Goal: Check status: Check status

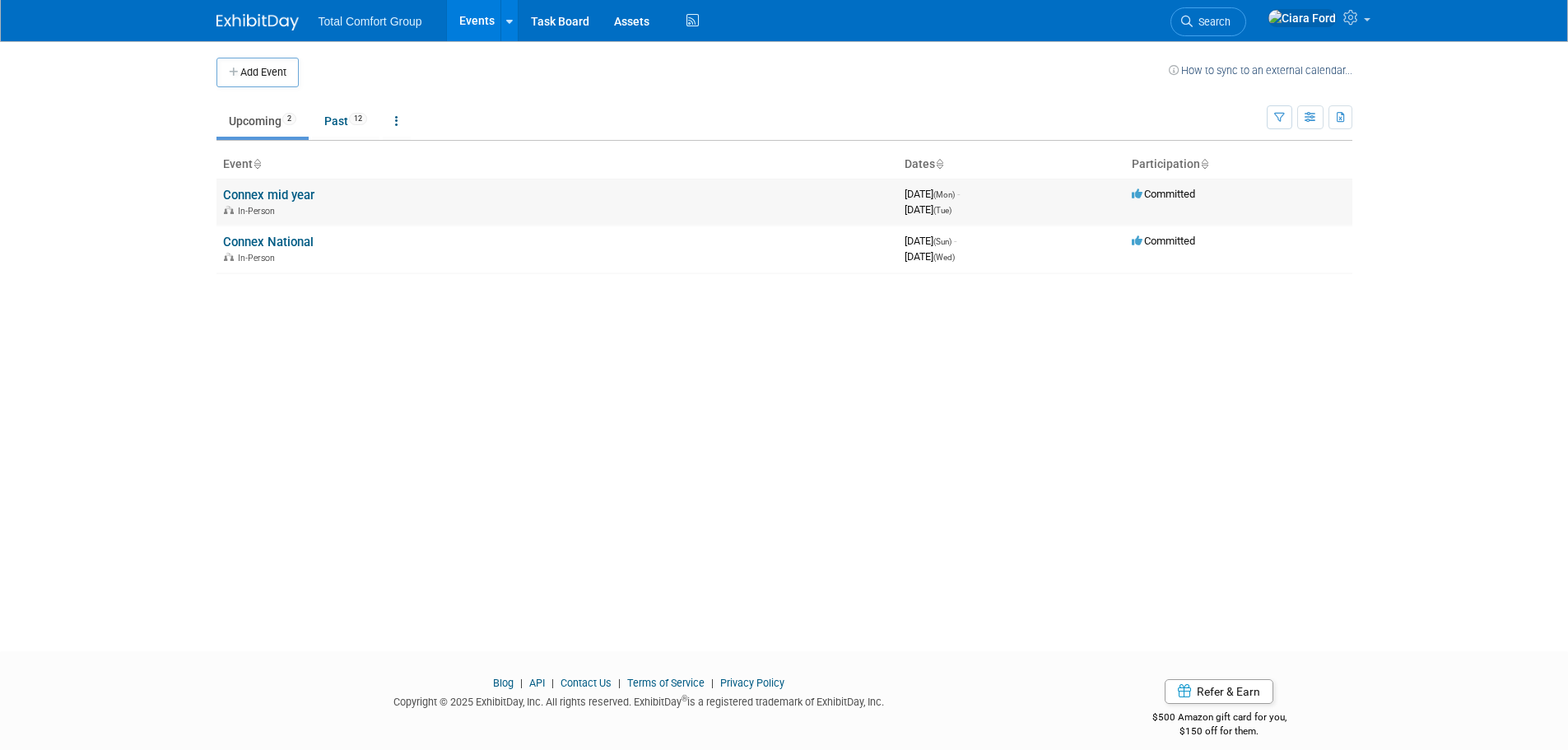
click at [284, 197] on link "Connex mid year" at bounding box center [269, 195] width 91 height 15
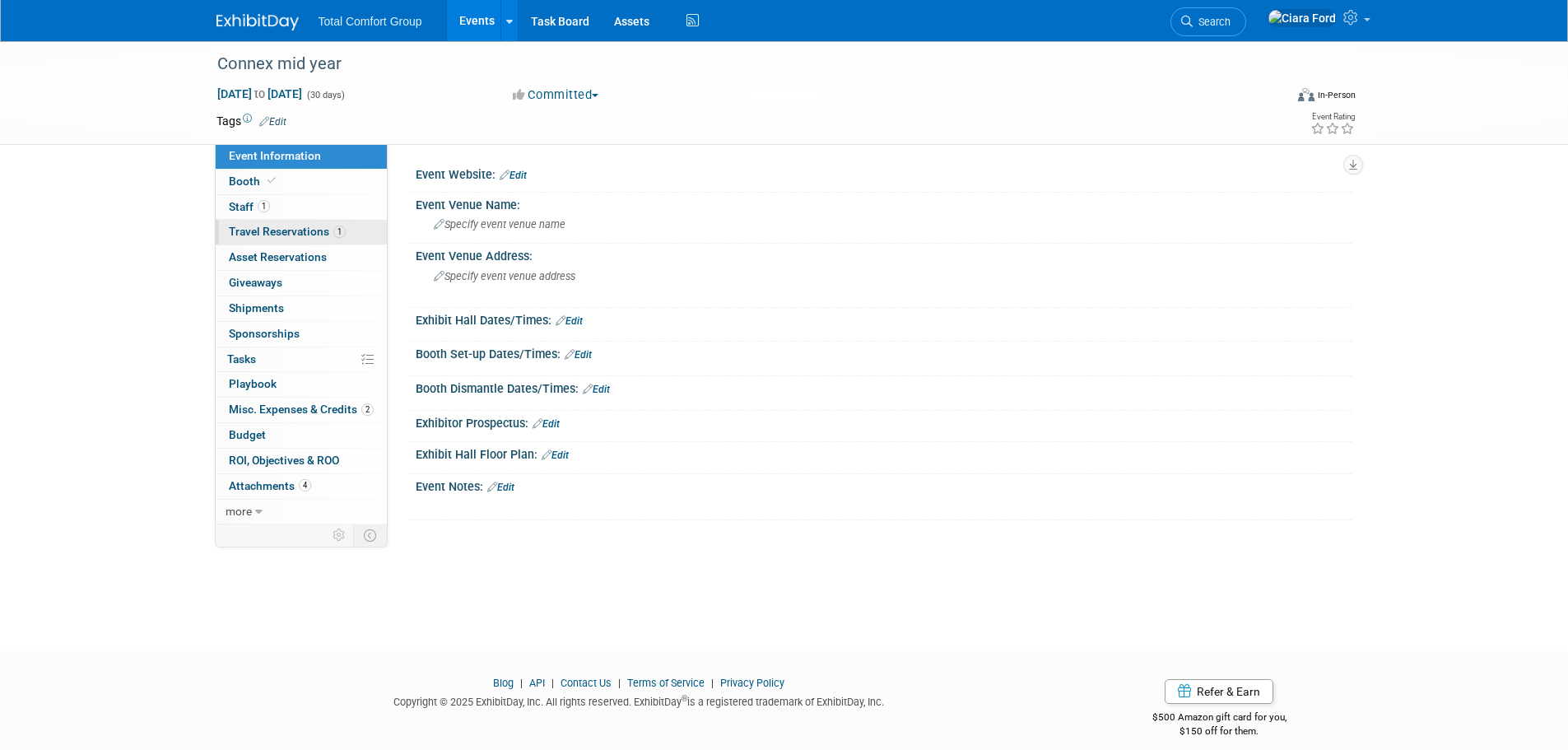
click at [282, 227] on span "Travel Reservations 1" at bounding box center [287, 232] width 117 height 13
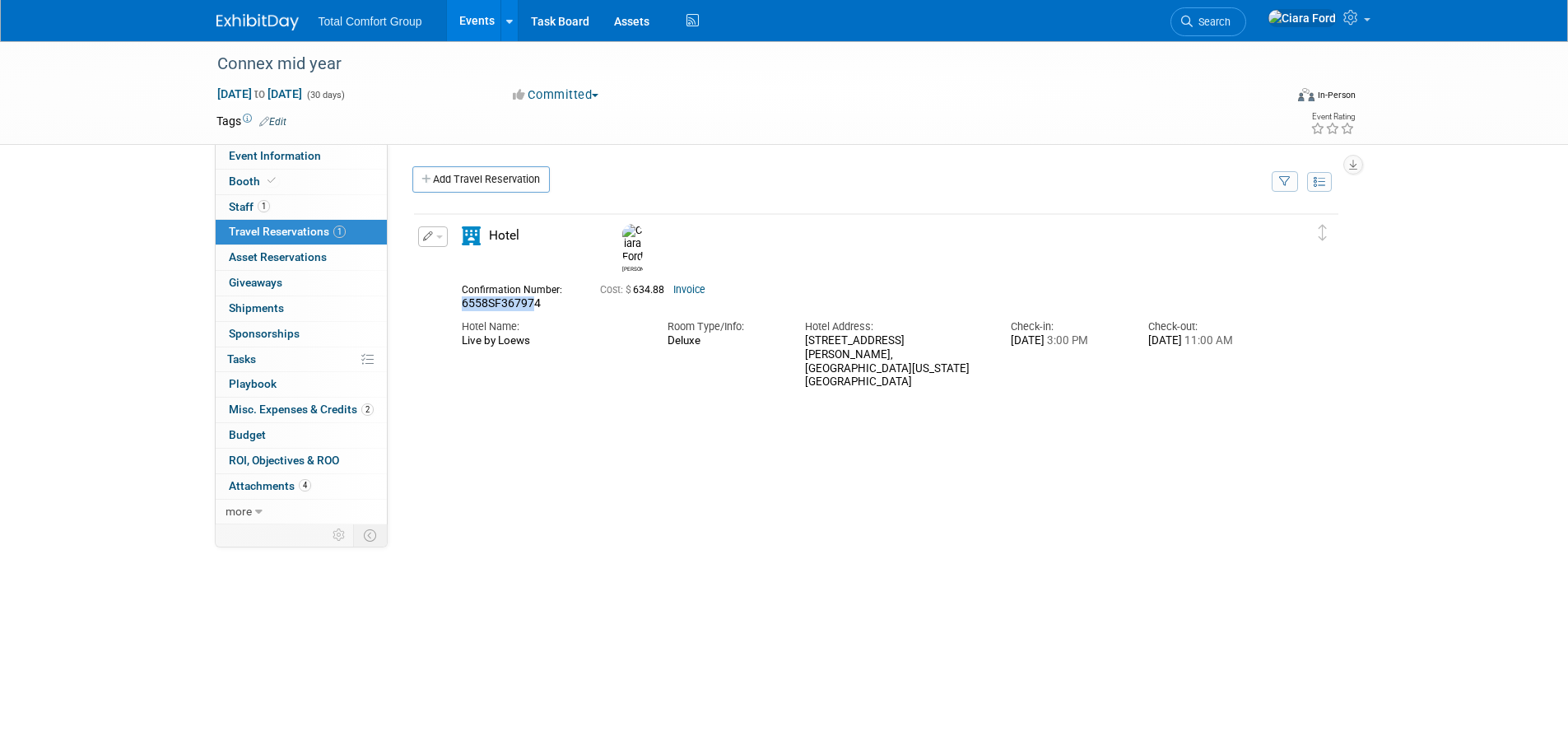
drag, startPoint x: 532, startPoint y: 290, endPoint x: 457, endPoint y: 294, distance: 75.1
click at [457, 294] on div "Confirmation Number: 6558SF367974" at bounding box center [518, 295] width 138 height 32
click at [550, 296] on div "6558SF367974" at bounding box center [518, 304] width 113 height 15
drag, startPoint x: 540, startPoint y: 294, endPoint x: 459, endPoint y: 293, distance: 81.0
click at [459, 293] on div "Confirmation Number: 6558SF367974" at bounding box center [518, 295] width 138 height 32
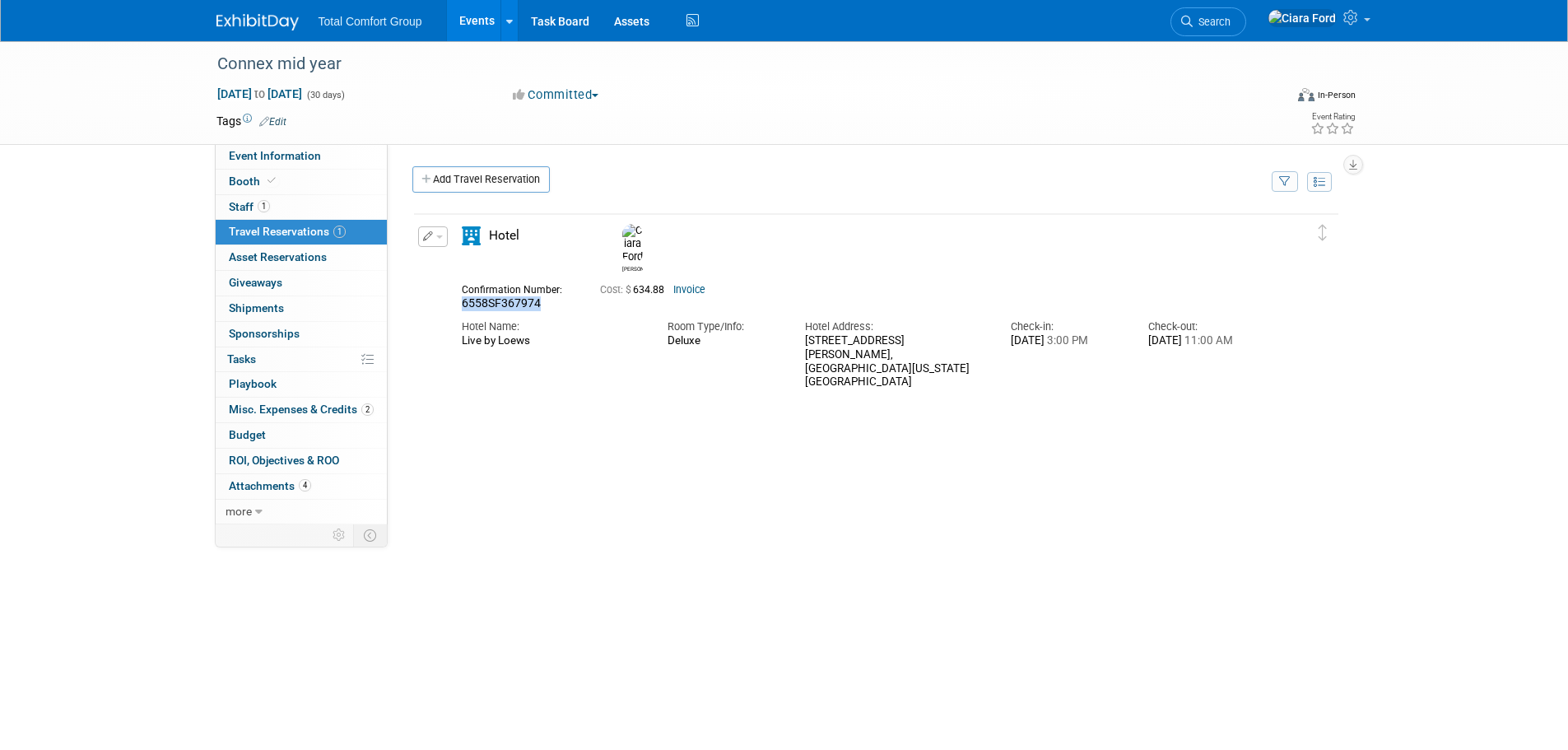
copy span "6558SF367974"
click at [443, 233] on button "button" at bounding box center [432, 237] width 30 height 21
click at [498, 274] on ul "Edit Reservation Delete Reservation" at bounding box center [489, 293] width 141 height 91
click at [439, 239] on span "button" at bounding box center [439, 236] width 7 height 3
click at [457, 270] on button "Edit Reservation" at bounding box center [489, 265] width 139 height 24
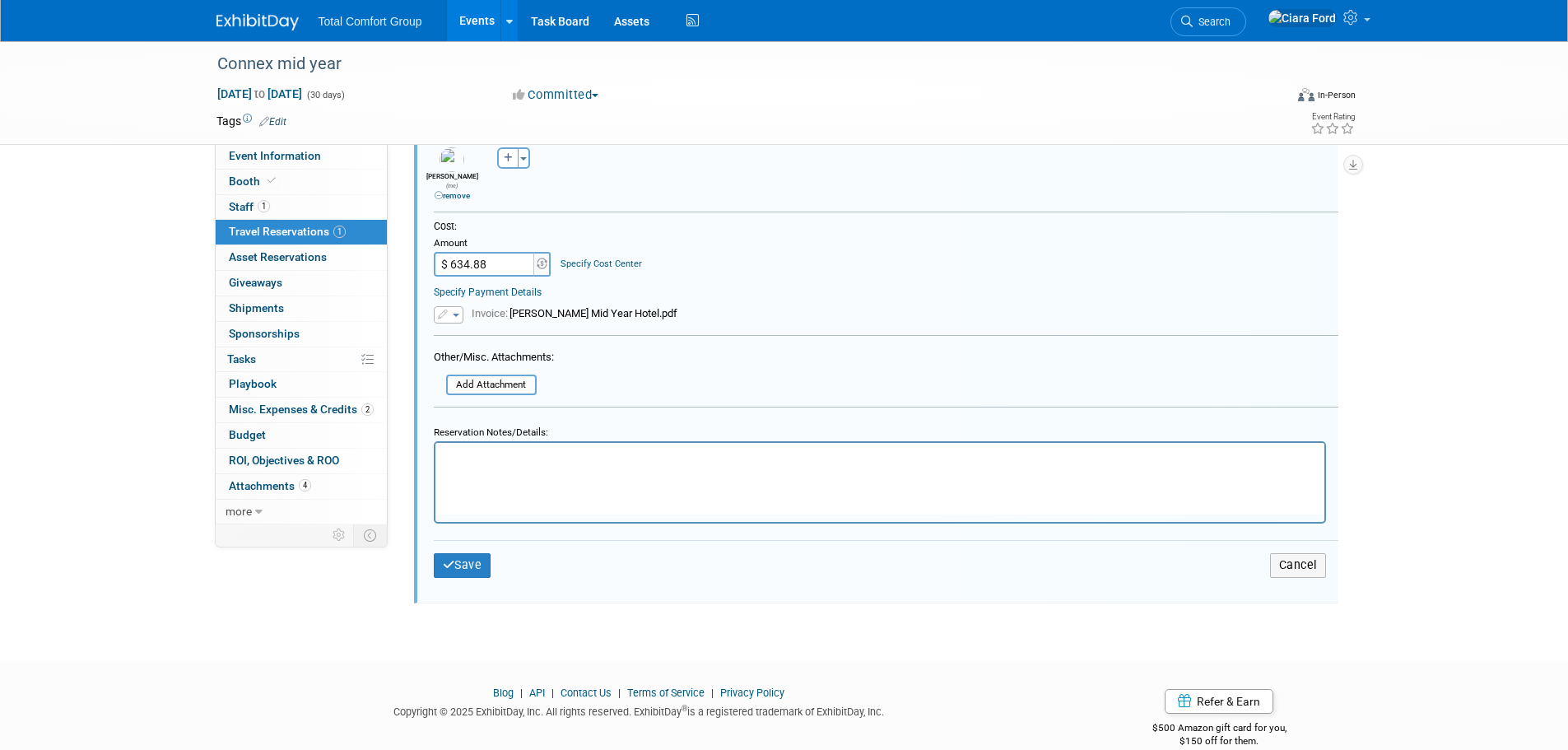
scroll to position [605, 0]
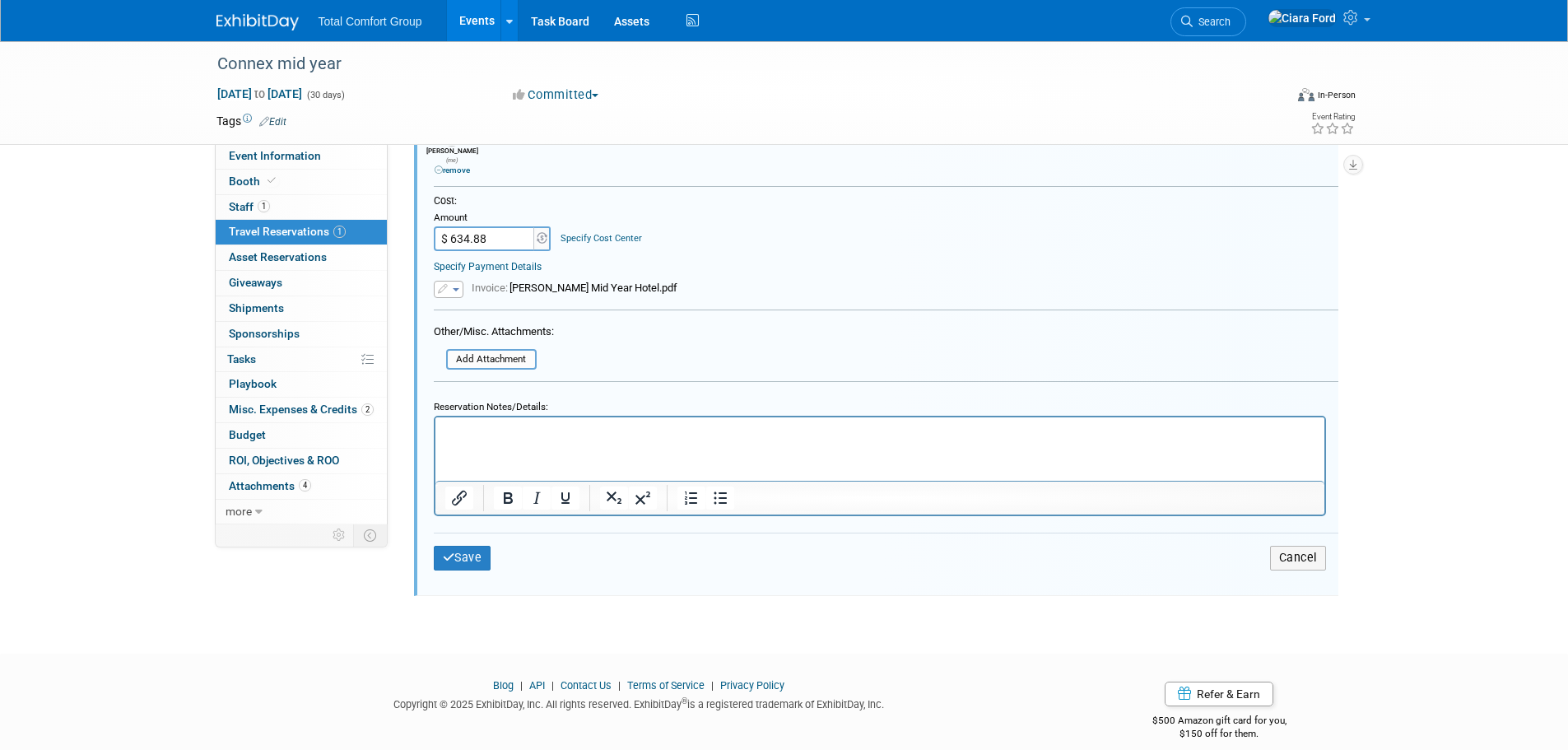
click at [543, 282] on span "Invoice: Ciara Mid Year Hotel.pdf" at bounding box center [574, 288] width 206 height 12
click at [453, 288] on span "button" at bounding box center [455, 289] width 7 height 3
click at [863, 270] on div "Cost: Amount $ 634.88 Specify Cost Center Cost Center -- Not Specified --" at bounding box center [885, 246] width 929 height 104
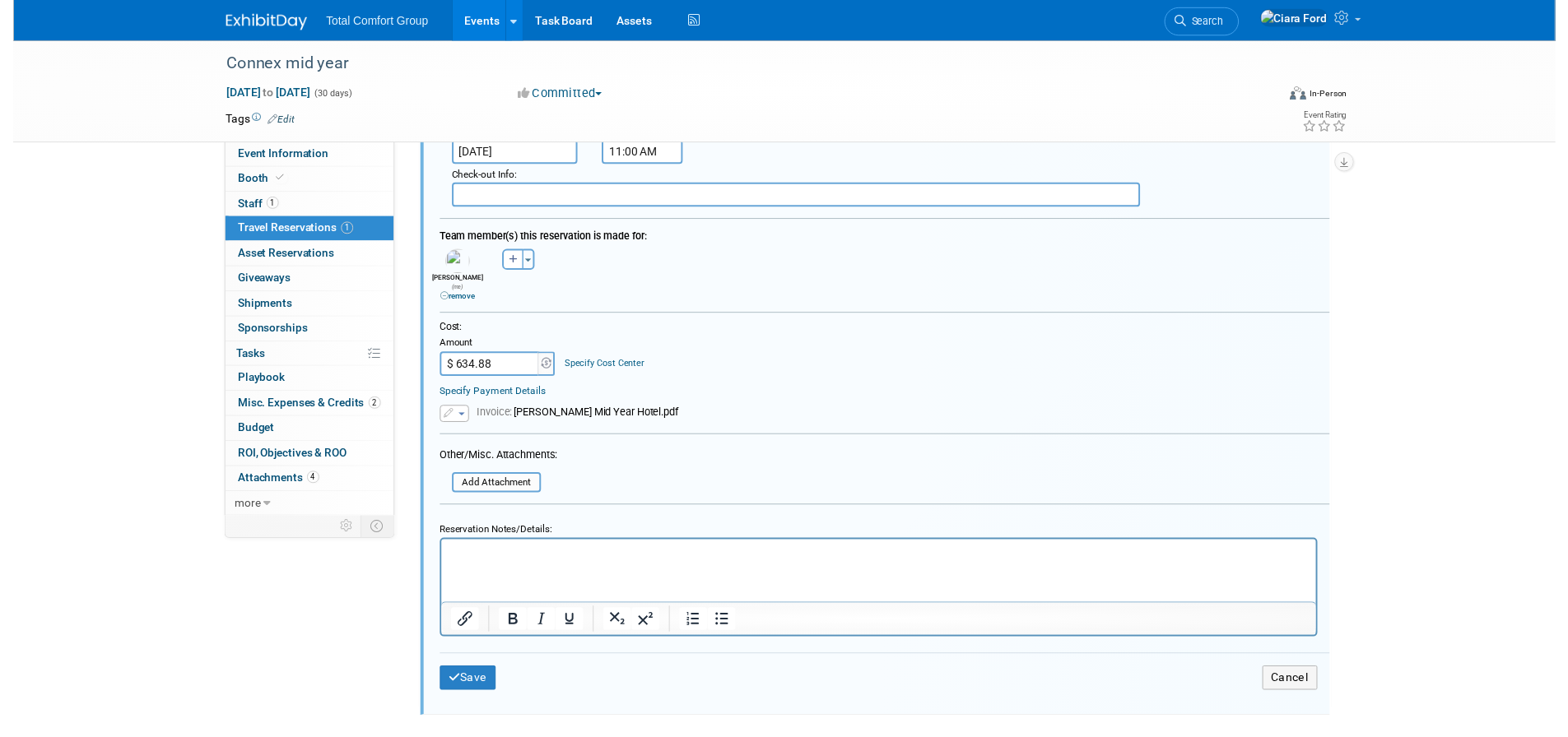
scroll to position [358, 0]
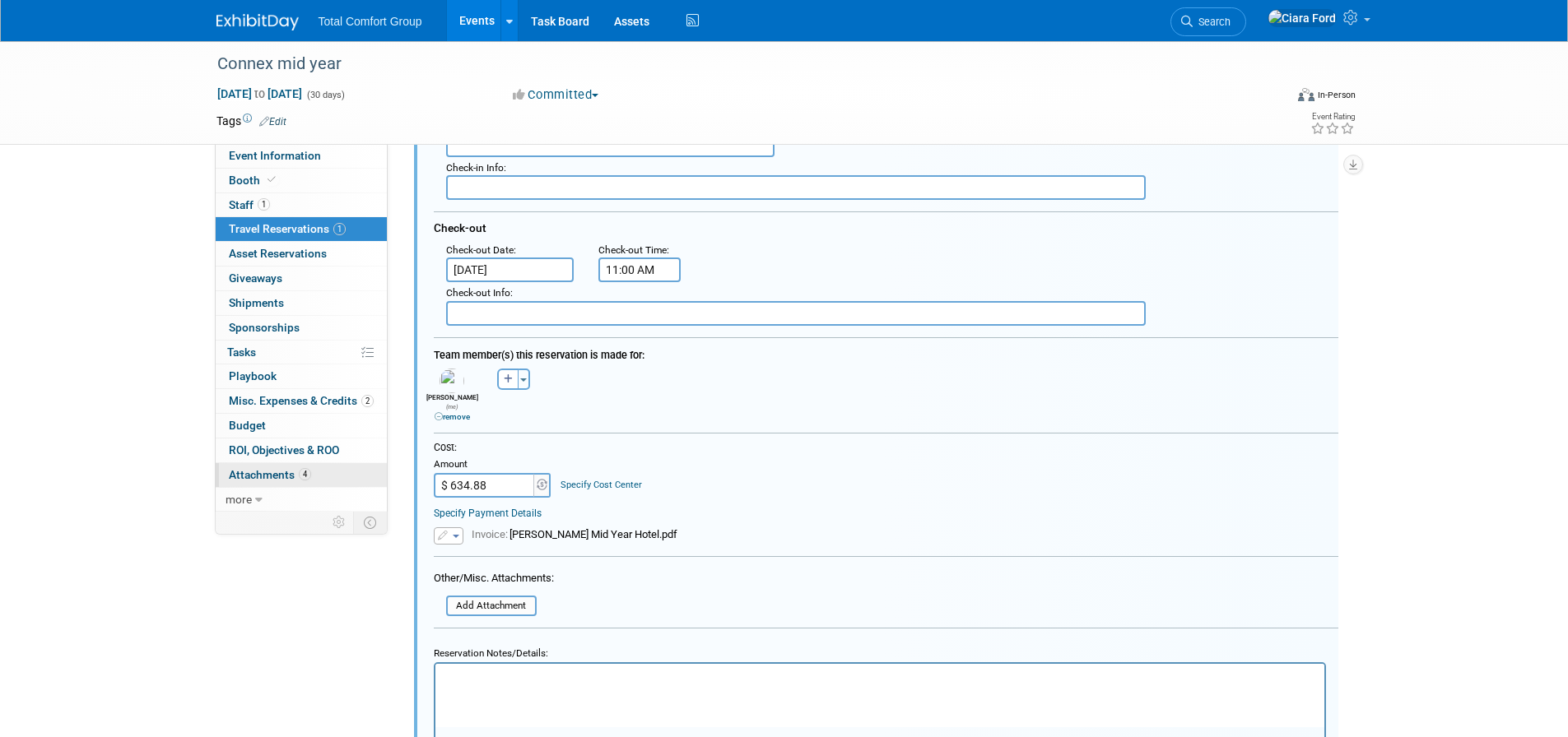
click at [271, 481] on span "Attachments 4" at bounding box center [270, 475] width 82 height 13
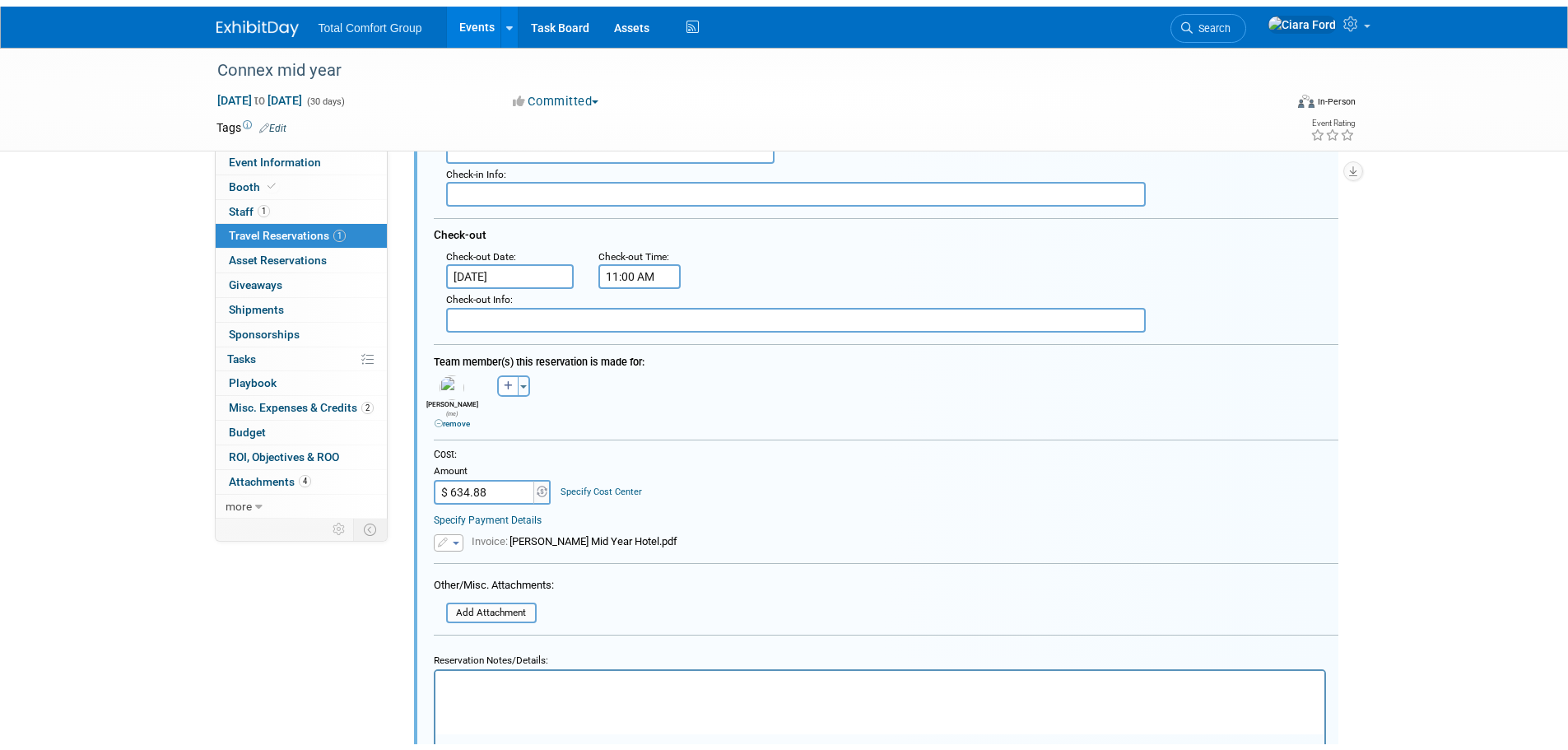
scroll to position [0, 0]
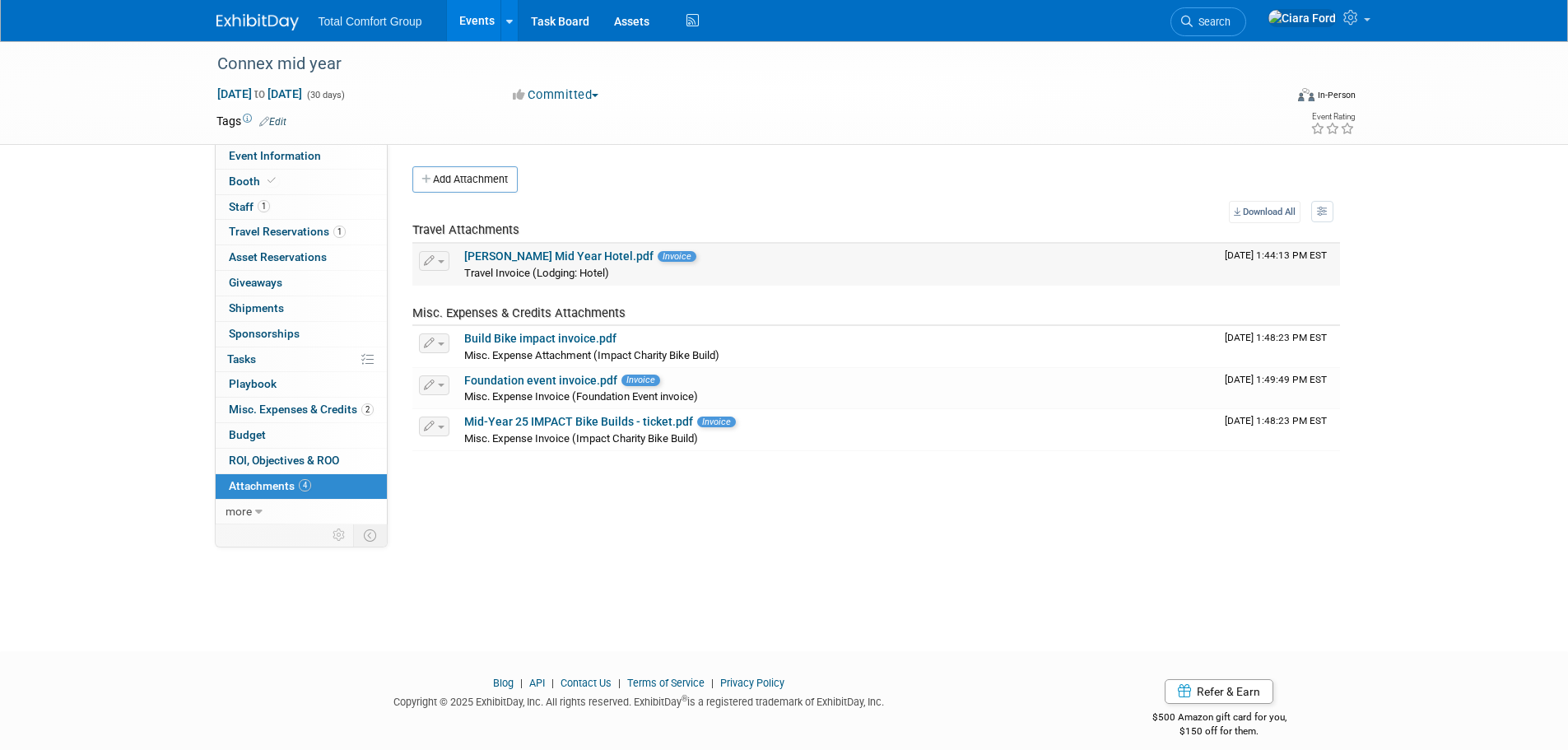
click at [551, 253] on link "Ciara Mid Year Hotel.pdf" at bounding box center [558, 256] width 190 height 13
